Goal: Obtain resource: Download file/media

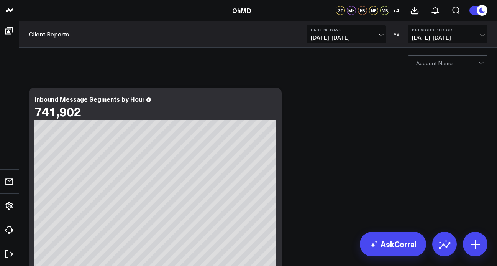
click at [434, 64] on div at bounding box center [448, 63] width 63 height 15
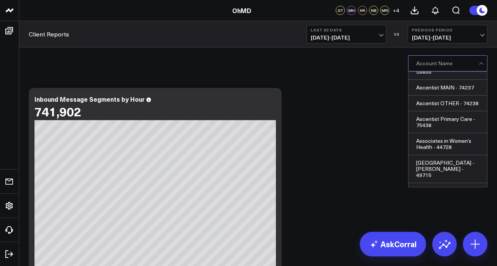
scroll to position [1983, 0]
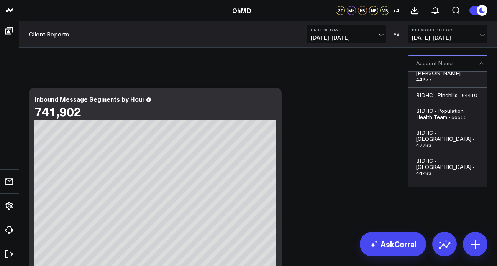
click at [425, 64] on div at bounding box center [448, 63] width 63 height 15
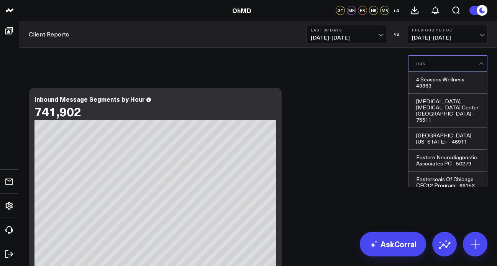
type input "east"
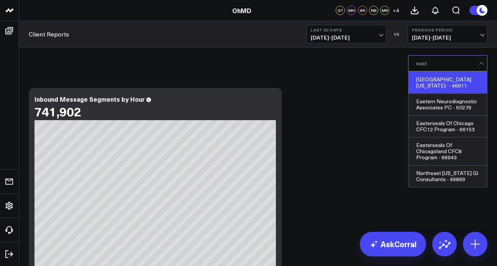
click at [435, 79] on div "[GEOGRAPHIC_DATA][US_STATE]- - 46911" at bounding box center [448, 83] width 79 height 22
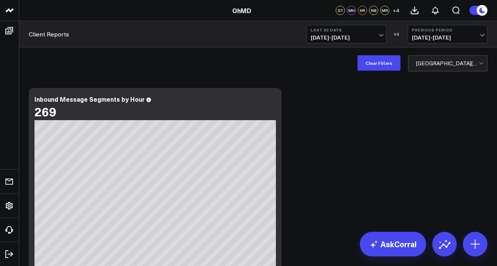
click at [360, 36] on span "[DATE] - [DATE]" at bounding box center [346, 38] width 71 height 6
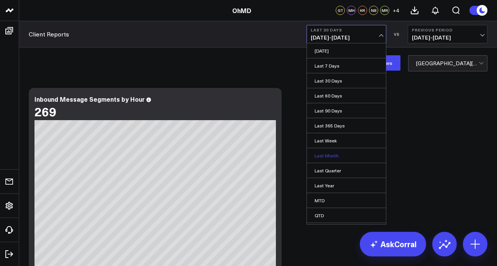
click at [325, 156] on link "Last Month" at bounding box center [346, 155] width 79 height 15
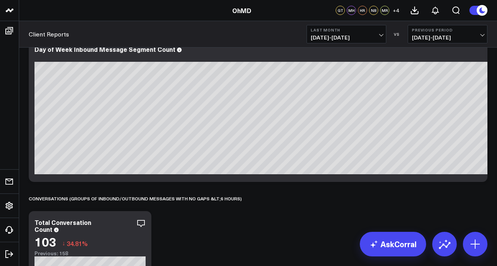
scroll to position [1648, 0]
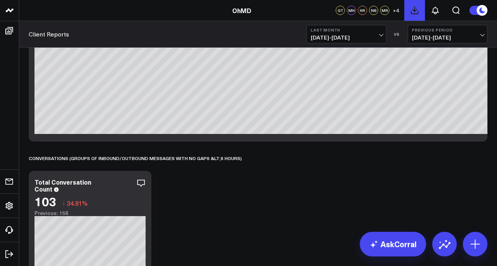
click at [412, 17] on button at bounding box center [415, 10] width 21 height 21
click at [433, 14] on icon at bounding box center [435, 10] width 9 height 9
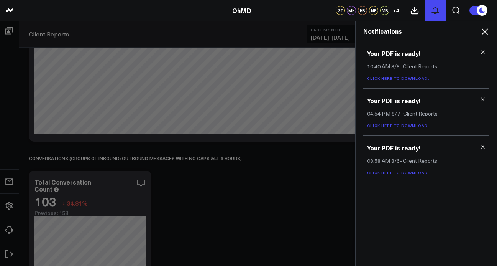
click at [437, 12] on icon at bounding box center [435, 10] width 9 height 9
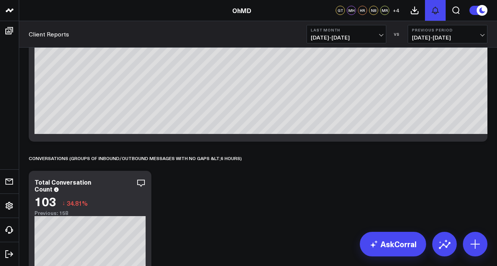
click at [441, 13] on button at bounding box center [435, 10] width 21 height 21
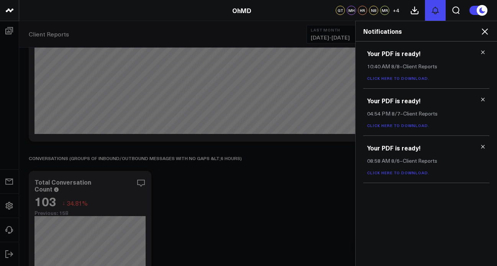
click at [441, 13] on button at bounding box center [435, 10] width 21 height 21
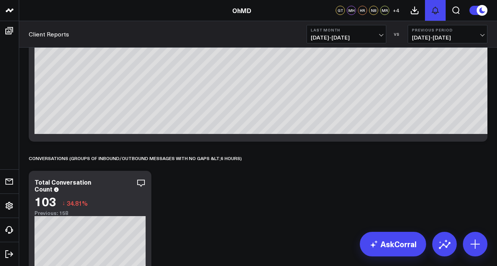
click at [441, 13] on button at bounding box center [435, 10] width 21 height 21
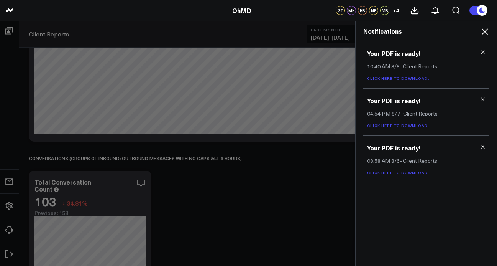
click at [483, 100] on use at bounding box center [483, 99] width 3 height 3
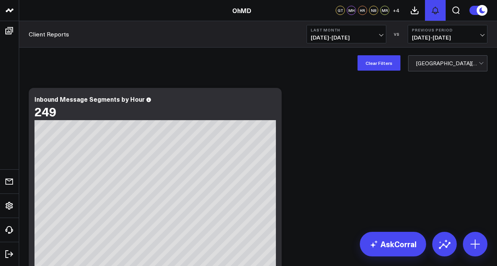
click at [436, 10] on icon at bounding box center [435, 10] width 9 height 9
click at [429, 13] on button "1" at bounding box center [435, 10] width 21 height 21
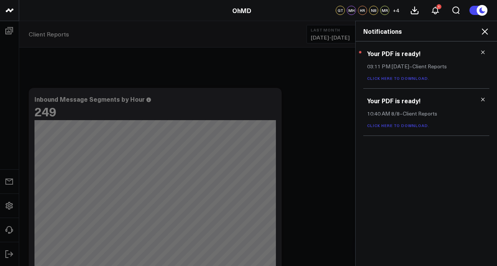
click at [402, 79] on link "Click here to download." at bounding box center [398, 78] width 63 height 5
